Goal: Task Accomplishment & Management: Use online tool/utility

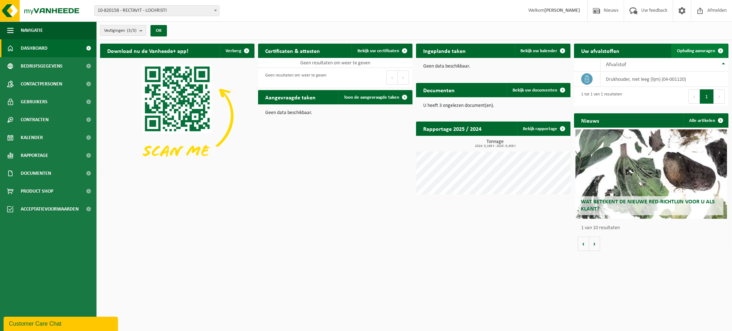
click at [694, 50] on span "Ophaling aanvragen" at bounding box center [696, 51] width 38 height 5
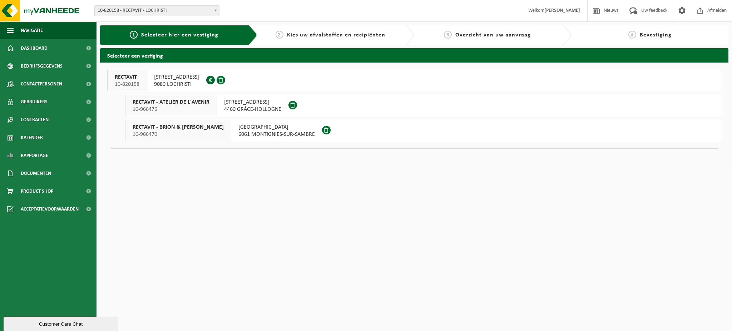
click at [185, 78] on span "AMBACHTENLAAN 4" at bounding box center [176, 77] width 45 height 7
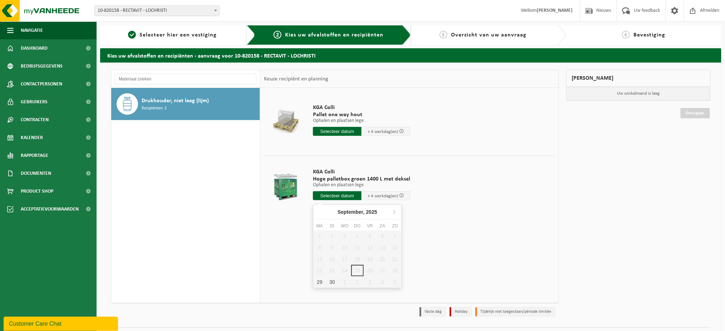
click at [336, 198] on input "text" at bounding box center [337, 195] width 49 height 9
click at [330, 283] on div "30" at bounding box center [332, 281] width 13 height 11
type input "Van 2025-09-30"
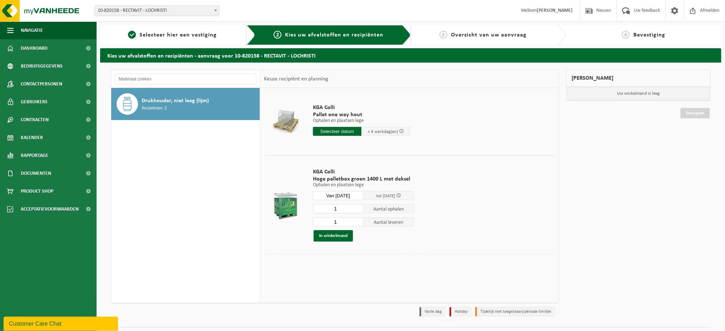
click at [345, 221] on input "1" at bounding box center [338, 221] width 51 height 9
type input "0"
click at [358, 225] on input "0" at bounding box center [338, 221] width 51 height 9
click at [372, 245] on div "KGA Colli Hoge palletbox groen 1400 L met deksel Ophalen en plaatsen lege Ophal…" at bounding box center [363, 205] width 108 height 88
click at [337, 239] on button "In winkelmand" at bounding box center [333, 235] width 39 height 11
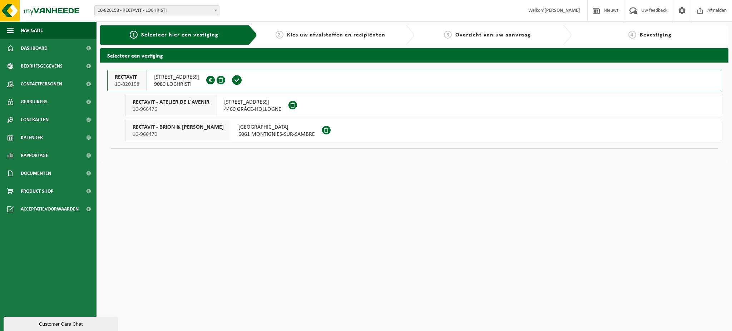
click at [193, 78] on span "AMBACHTENLAAN 4" at bounding box center [176, 77] width 45 height 7
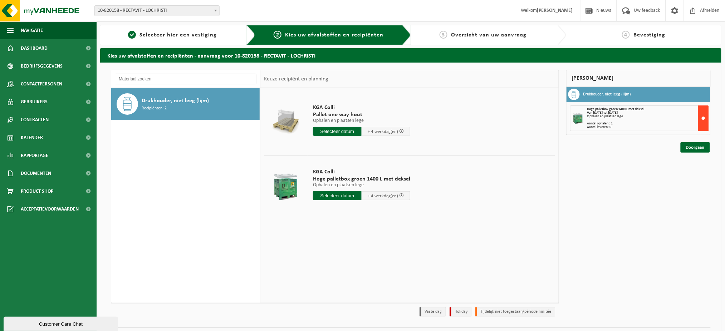
click at [706, 121] on button at bounding box center [703, 118] width 11 height 26
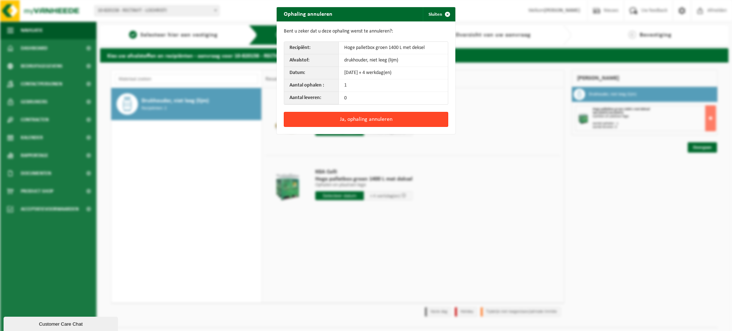
click at [379, 116] on button "Ja, ophaling annuleren" at bounding box center [366, 119] width 164 height 15
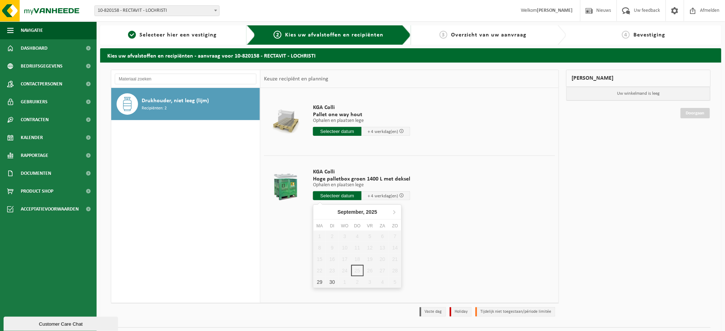
click at [339, 197] on input "text" at bounding box center [337, 195] width 49 height 9
click at [335, 284] on div "30" at bounding box center [332, 281] width 13 height 11
type input "Van 2025-09-30"
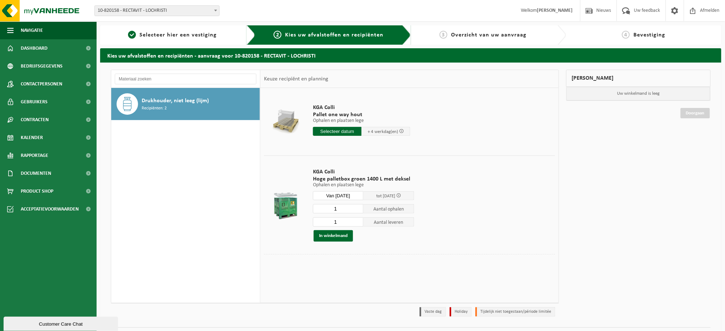
drag, startPoint x: 346, startPoint y: 223, endPoint x: 367, endPoint y: 223, distance: 21.1
click at [346, 222] on input "1" at bounding box center [338, 221] width 51 height 9
click at [328, 236] on button "In winkelmand" at bounding box center [333, 235] width 39 height 11
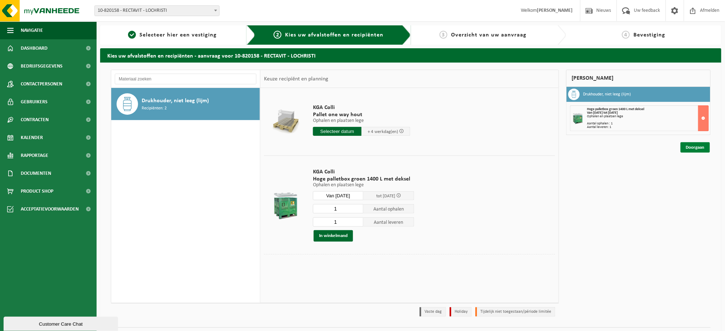
click at [686, 149] on link "Doorgaan" at bounding box center [695, 147] width 29 height 10
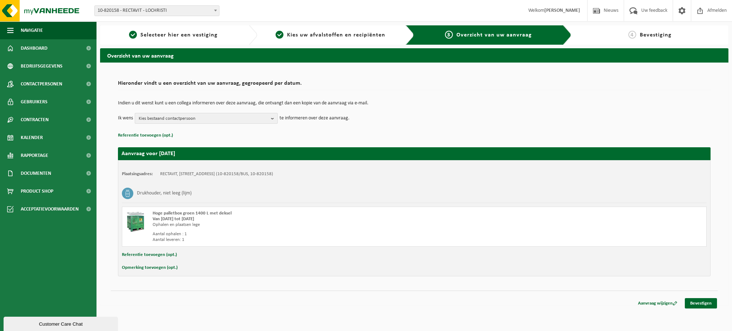
click at [264, 119] on span "Kies bestaand contactpersoon" at bounding box center [203, 118] width 129 height 11
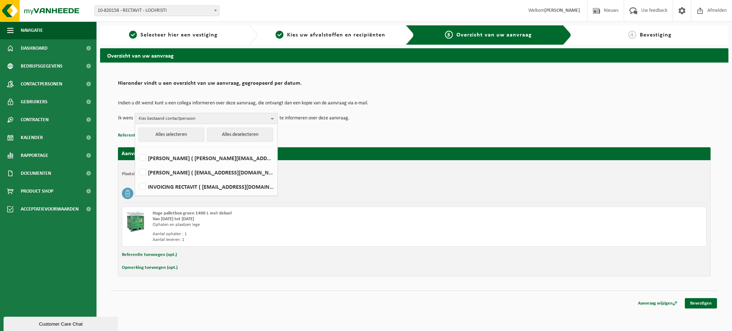
click at [264, 119] on span "Kies bestaand contactpersoon" at bounding box center [203, 118] width 129 height 11
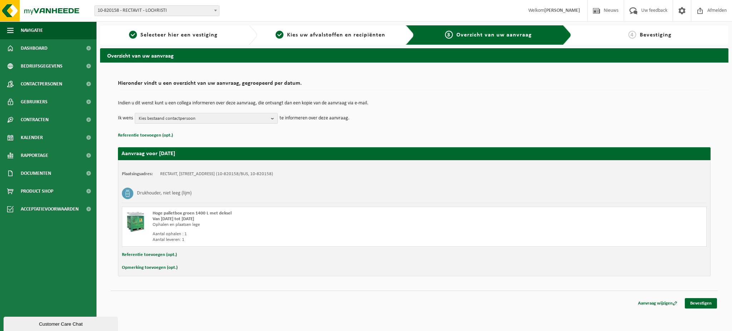
click at [264, 119] on span "Kies bestaand contactpersoon" at bounding box center [203, 118] width 129 height 11
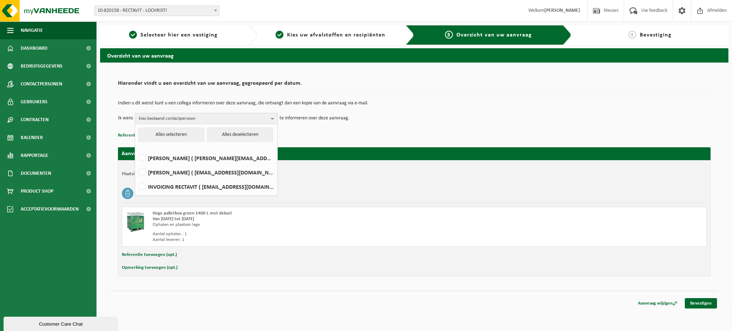
click at [264, 119] on span "Kies bestaand contactpersoon" at bounding box center [203, 118] width 129 height 11
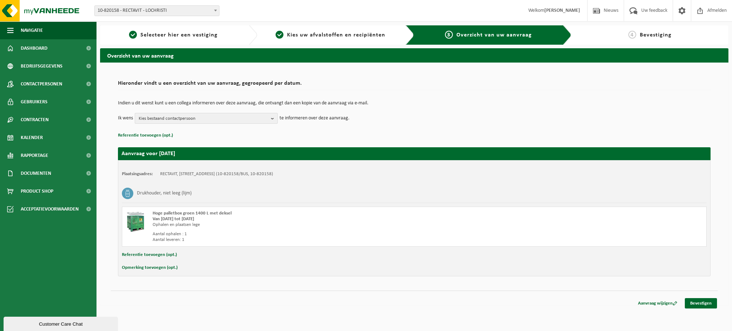
click at [264, 119] on span "Kies bestaand contactpersoon" at bounding box center [203, 118] width 129 height 11
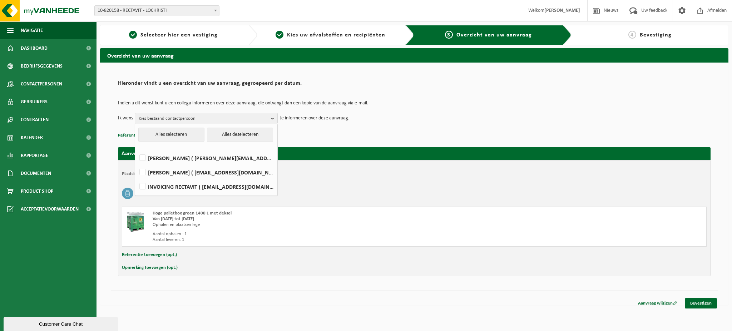
click at [477, 117] on td "Ik wens Kies bestaand contactpersoon Alles selecteren Alles deselecteren JOËL M…" at bounding box center [414, 118] width 593 height 11
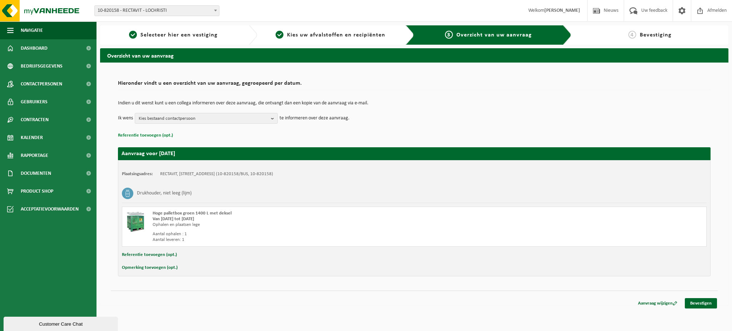
click at [152, 135] on button "Referentie toevoegen (opt.)" at bounding box center [145, 135] width 55 height 9
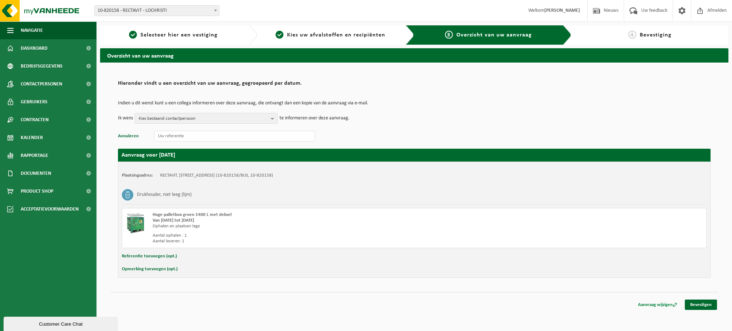
click at [663, 304] on link "Aanvraag wijzigen" at bounding box center [658, 305] width 50 height 10
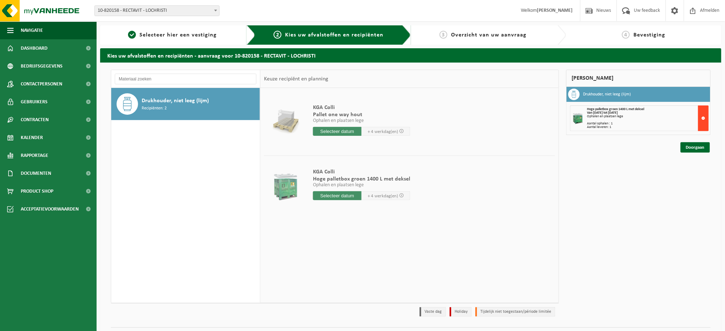
click at [702, 114] on button at bounding box center [703, 118] width 11 height 26
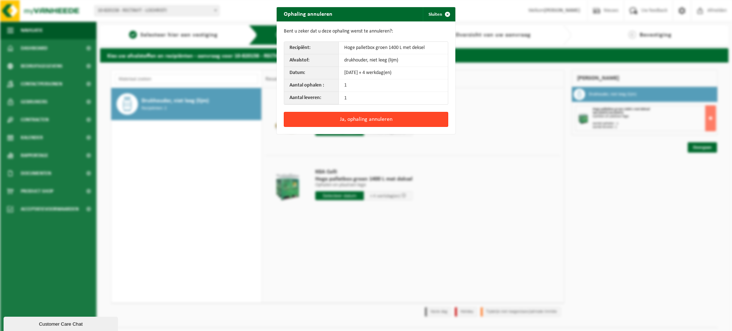
click at [386, 118] on button "Ja, ophaling annuleren" at bounding box center [366, 119] width 164 height 15
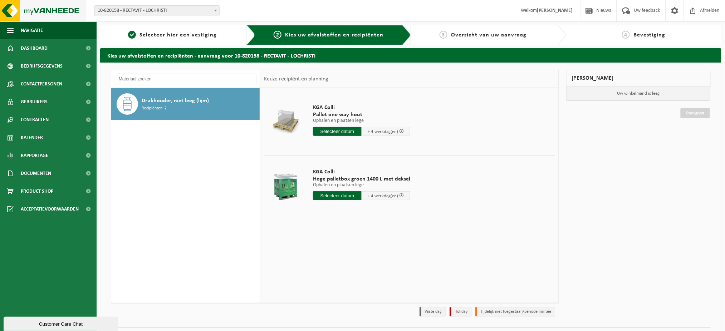
click at [26, 12] on img at bounding box center [43, 10] width 86 height 21
